Goal: Task Accomplishment & Management: Manage account settings

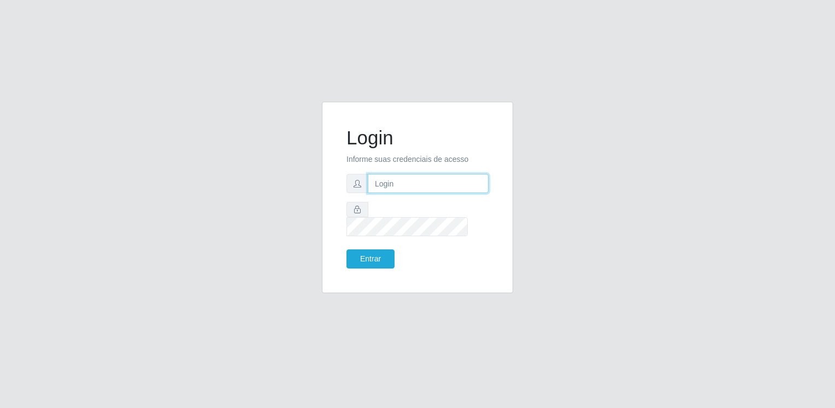
click at [389, 189] on input "text" at bounding box center [428, 183] width 121 height 19
type input "[EMAIL_ADDRESS][DOMAIN_NAME]"
click at [347, 249] on button "Entrar" at bounding box center [371, 258] width 48 height 19
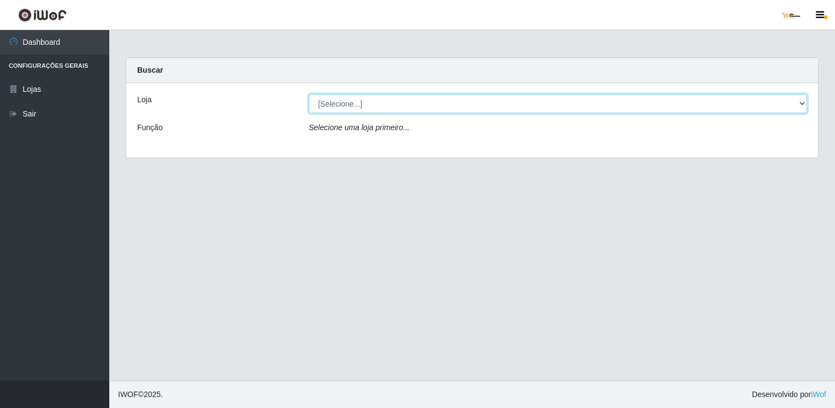
click at [507, 102] on select "[Selecione...] [GEOGRAPHIC_DATA]" at bounding box center [558, 103] width 498 height 19
select select "168"
click at [309, 94] on select "[Selecione...] [GEOGRAPHIC_DATA]" at bounding box center [558, 103] width 498 height 19
